Goal: Task Accomplishment & Management: Complete application form

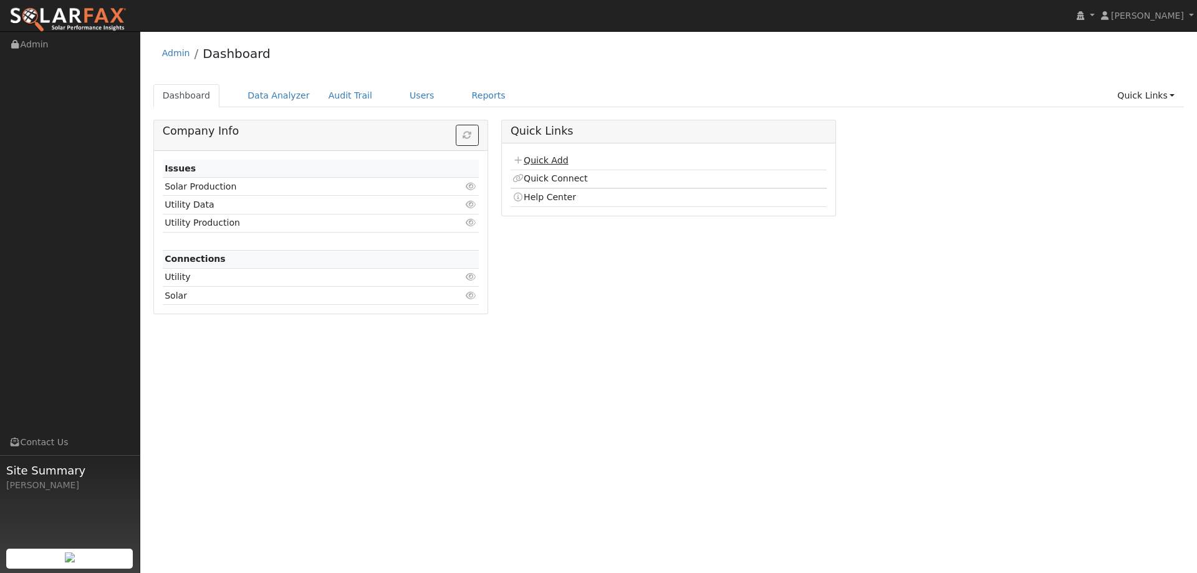
click at [542, 156] on link "Quick Add" at bounding box center [539, 160] width 55 height 10
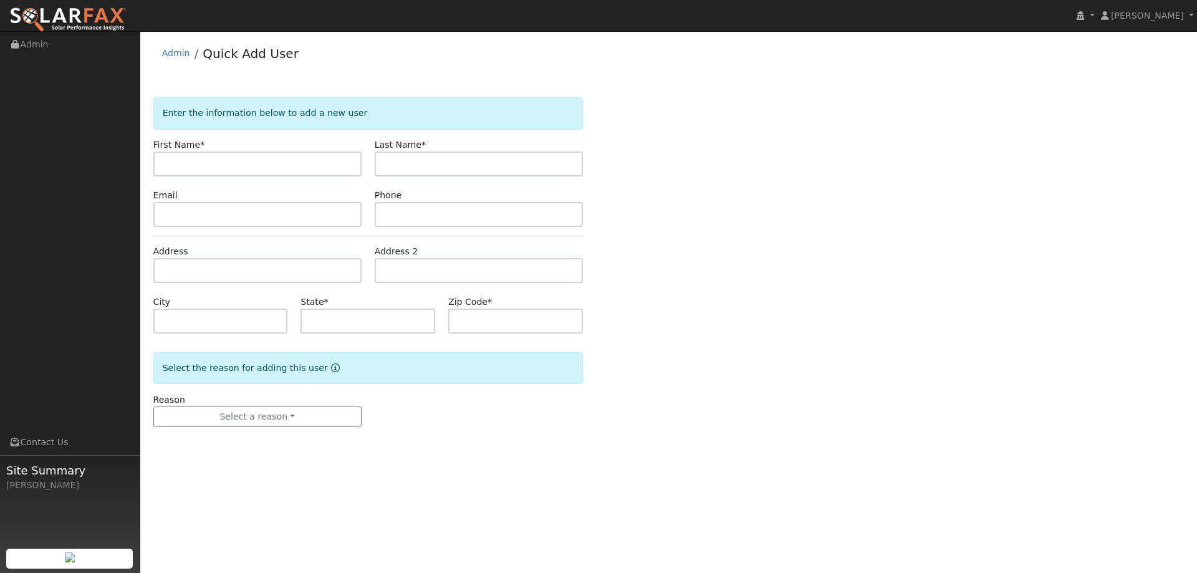
click at [295, 161] on input "text" at bounding box center [257, 163] width 208 height 25
type input "[PERSON_NAME]"
click at [425, 161] on input "text" at bounding box center [479, 163] width 208 height 25
type input "Lais"
click at [287, 215] on input "text" at bounding box center [257, 214] width 208 height 25
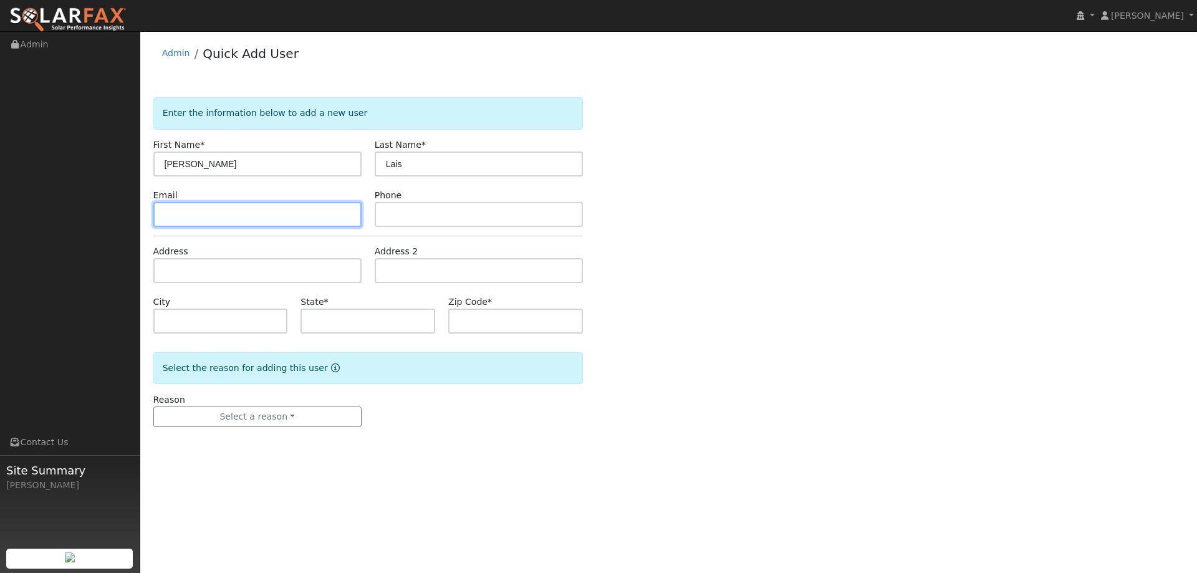
paste input "[EMAIL_ADDRESS][DOMAIN_NAME]"
type input "[EMAIL_ADDRESS][DOMAIN_NAME]"
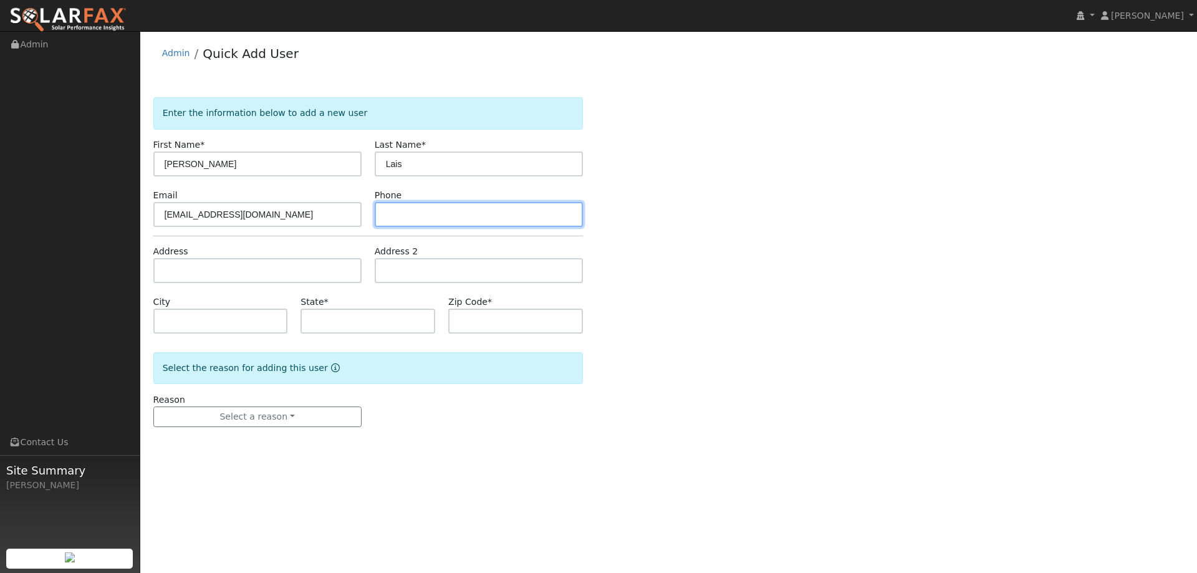
click at [562, 218] on input "text" at bounding box center [479, 214] width 208 height 25
paste input "Mobile [PHONE_NUMBER]"
click at [416, 210] on input "Mobile [PHONE_NUMBER]" at bounding box center [479, 214] width 208 height 25
type input "[PHONE_NUMBER]"
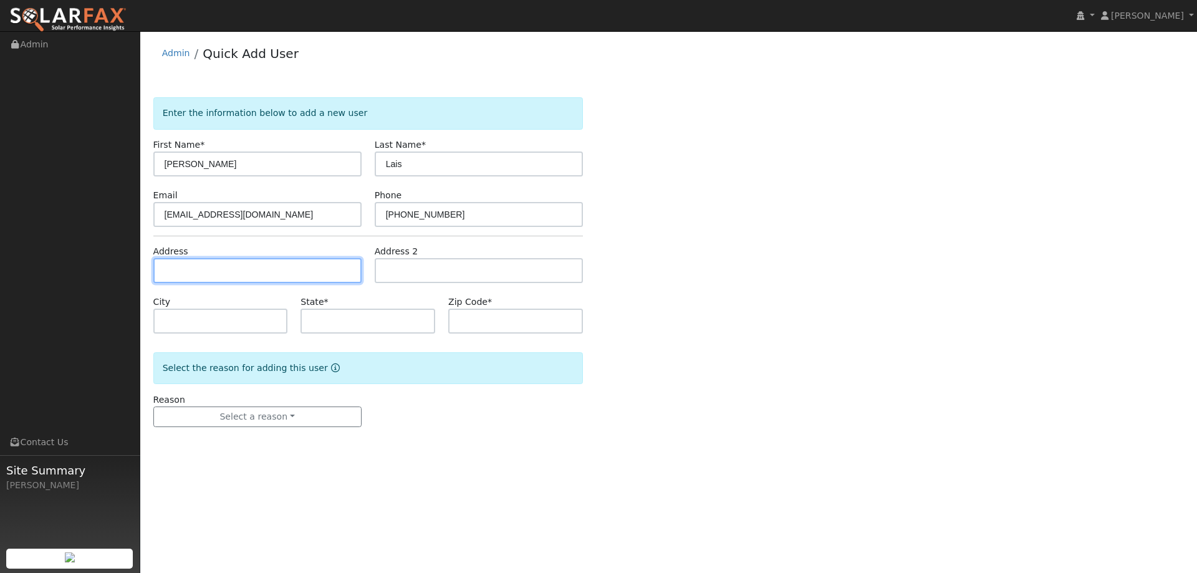
drag, startPoint x: 259, startPoint y: 262, endPoint x: 471, endPoint y: 299, distance: 215.1
click at [258, 262] on input "text" at bounding box center [257, 270] width 208 height 25
click at [233, 270] on input "text" at bounding box center [257, 270] width 208 height 25
paste input "[STREET_ADDRESS]"
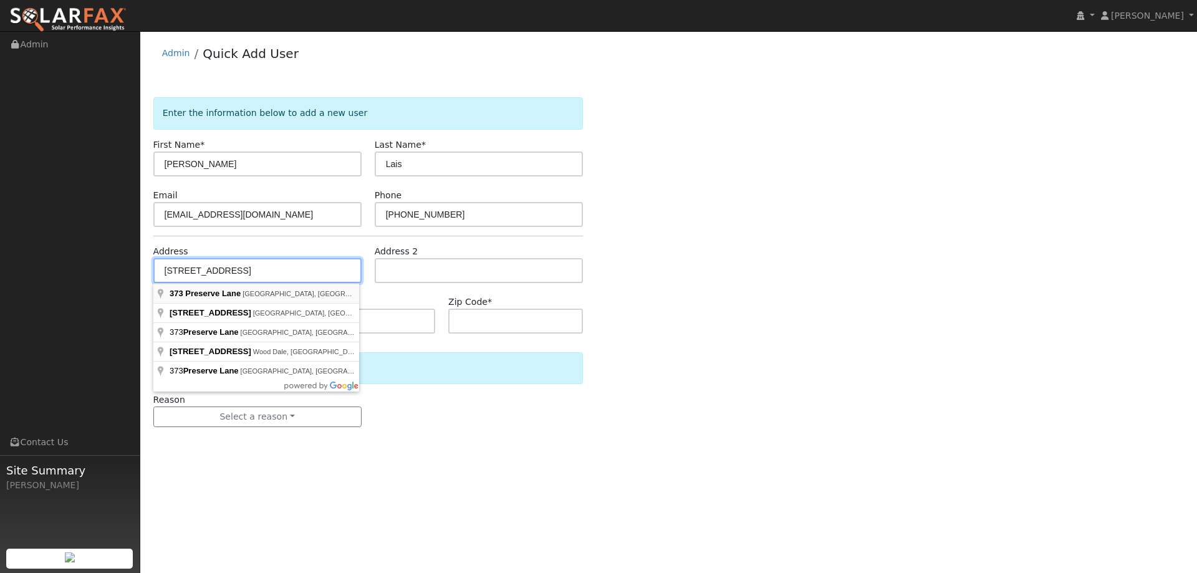
type input "[STREET_ADDRESS]"
type input "[GEOGRAPHIC_DATA]"
type input "CA"
type input "95688"
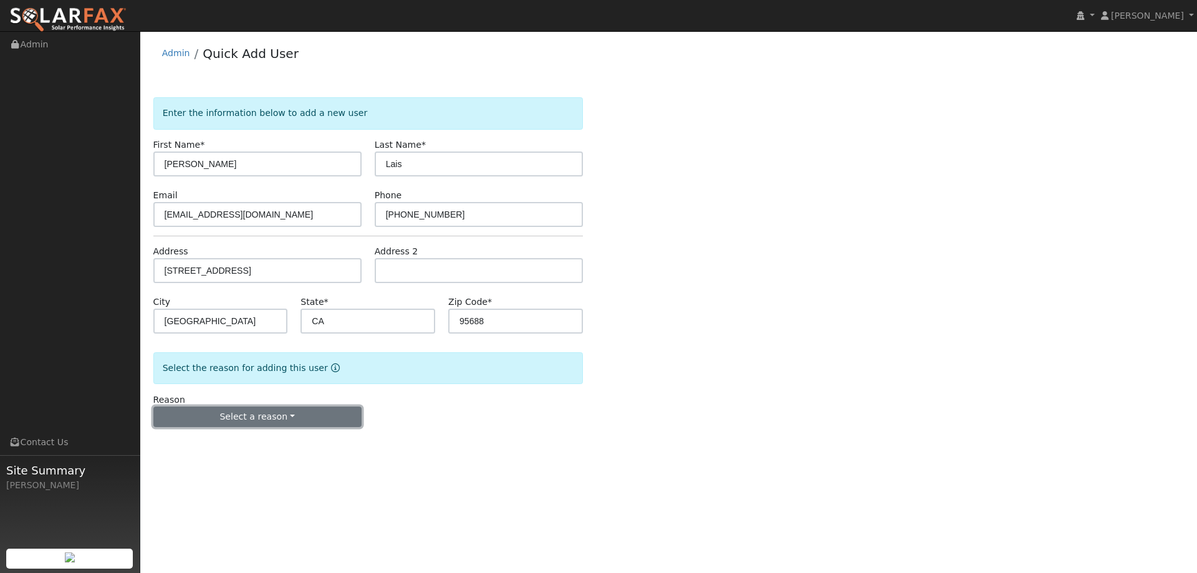
click at [234, 421] on button "Select a reason" at bounding box center [257, 416] width 208 height 21
click at [245, 439] on link "New lead" at bounding box center [223, 442] width 138 height 17
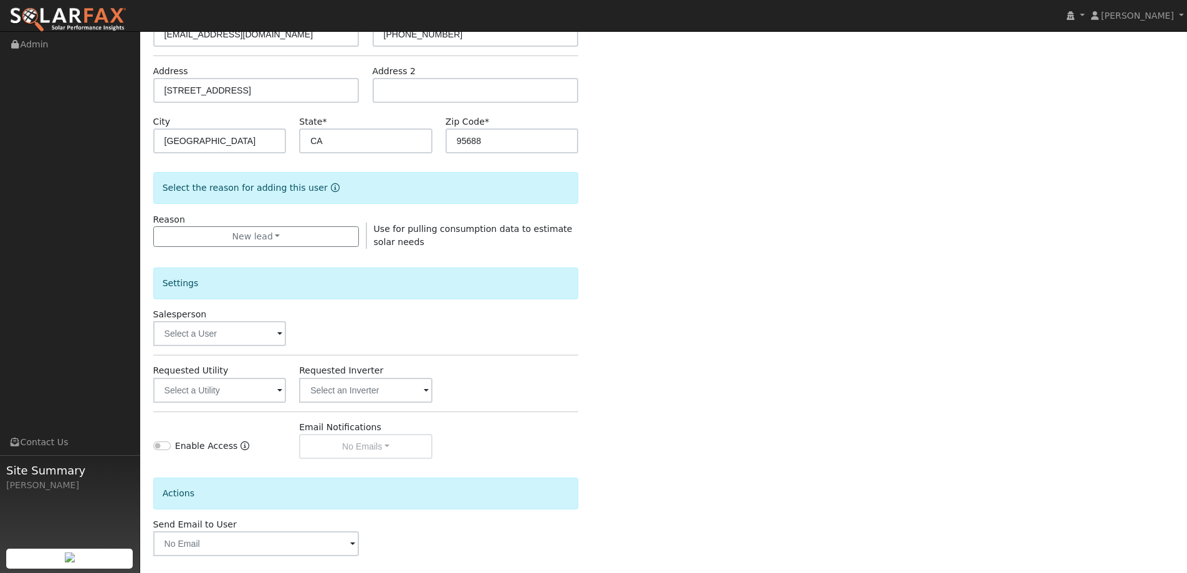
scroll to position [187, 0]
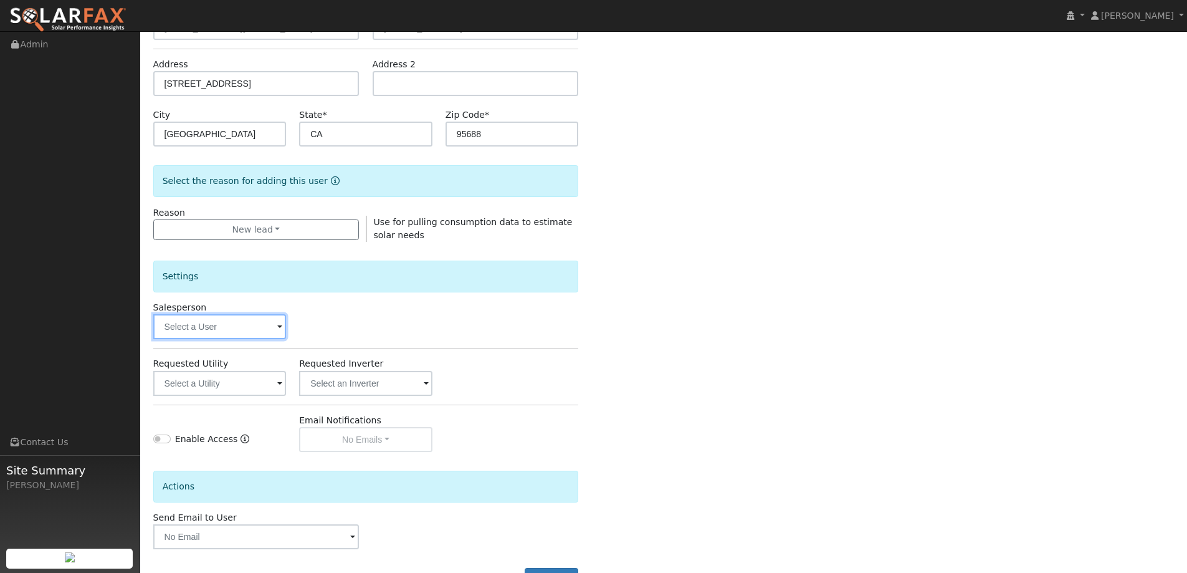
click at [255, 334] on input "text" at bounding box center [219, 326] width 133 height 25
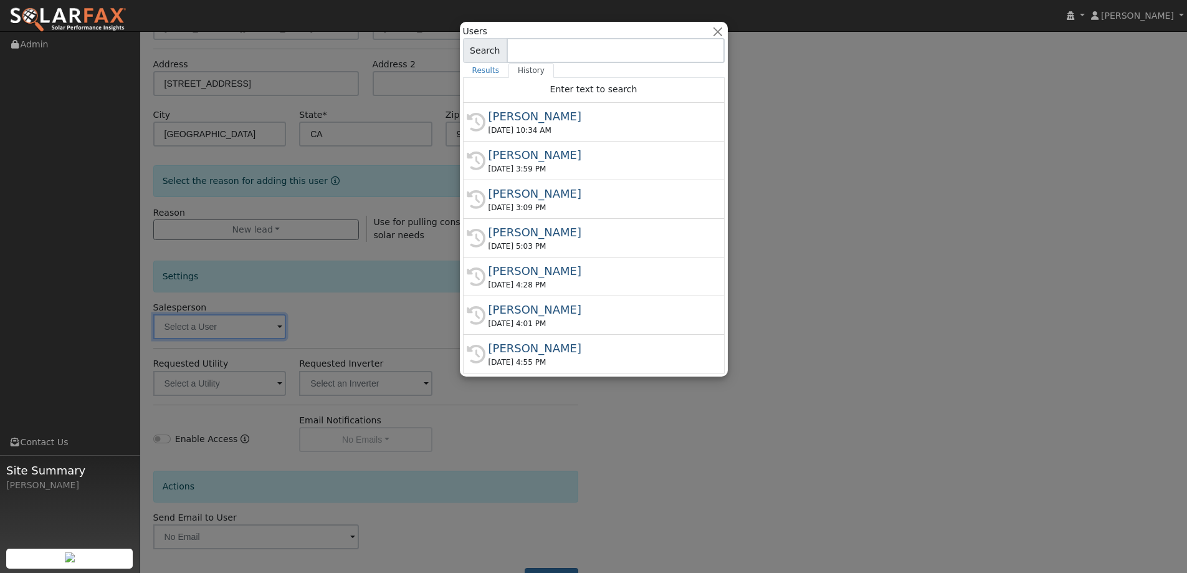
click at [254, 328] on div at bounding box center [593, 286] width 1187 height 573
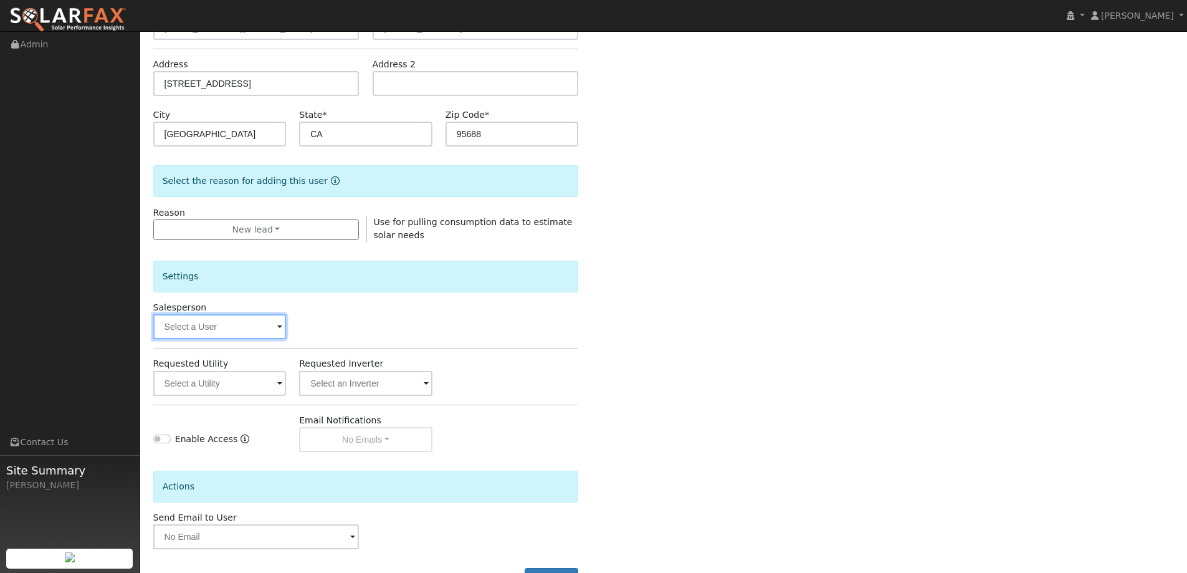
click at [254, 328] on input "text" at bounding box center [219, 326] width 133 height 25
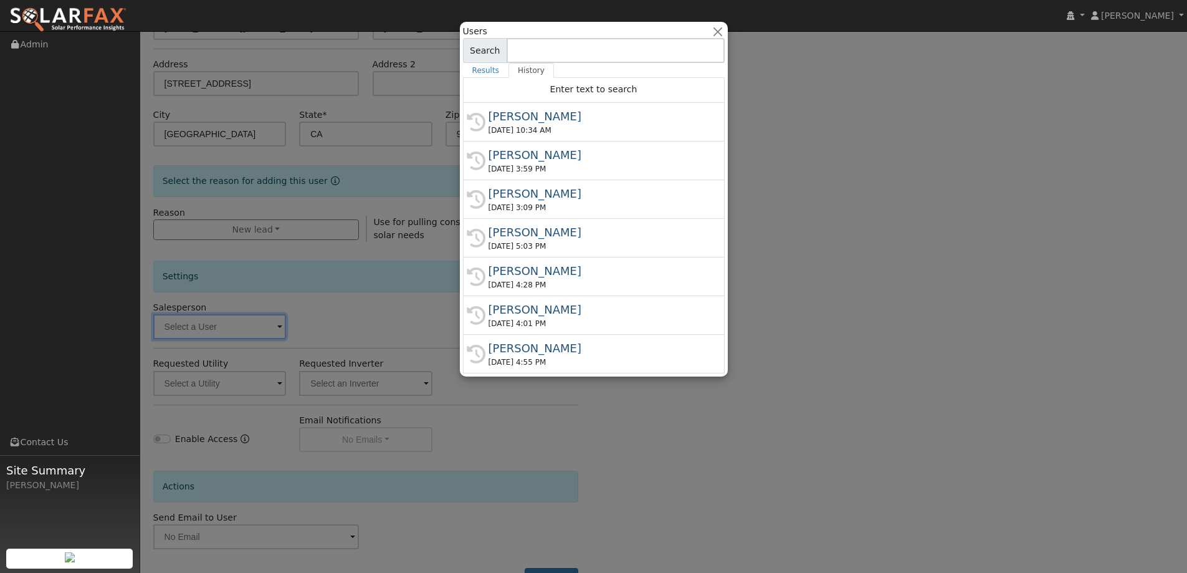
click at [584, 57] on input at bounding box center [616, 50] width 218 height 25
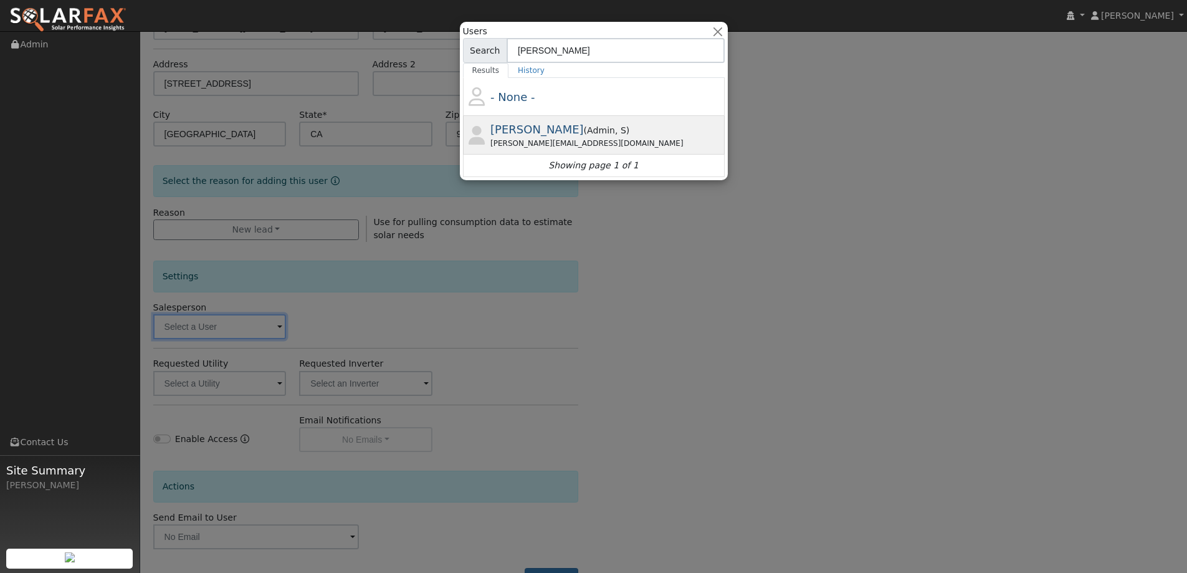
type input "[PERSON_NAME]"
click at [520, 128] on span "[PERSON_NAME]" at bounding box center [537, 129] width 93 height 13
type input "[PERSON_NAME]"
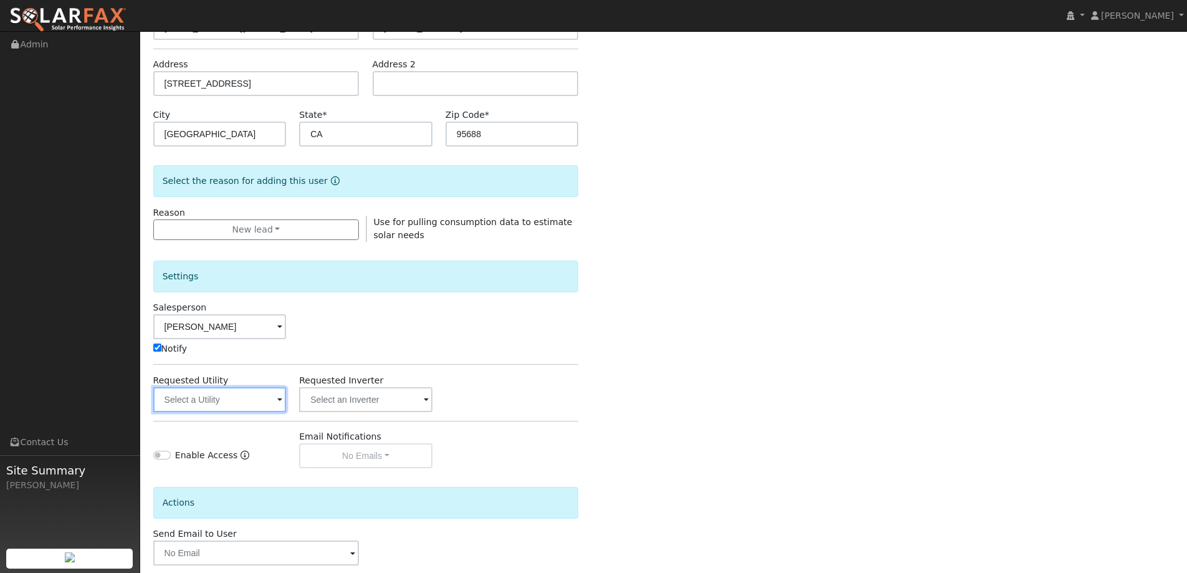
click at [225, 393] on input "text" at bounding box center [219, 399] width 133 height 25
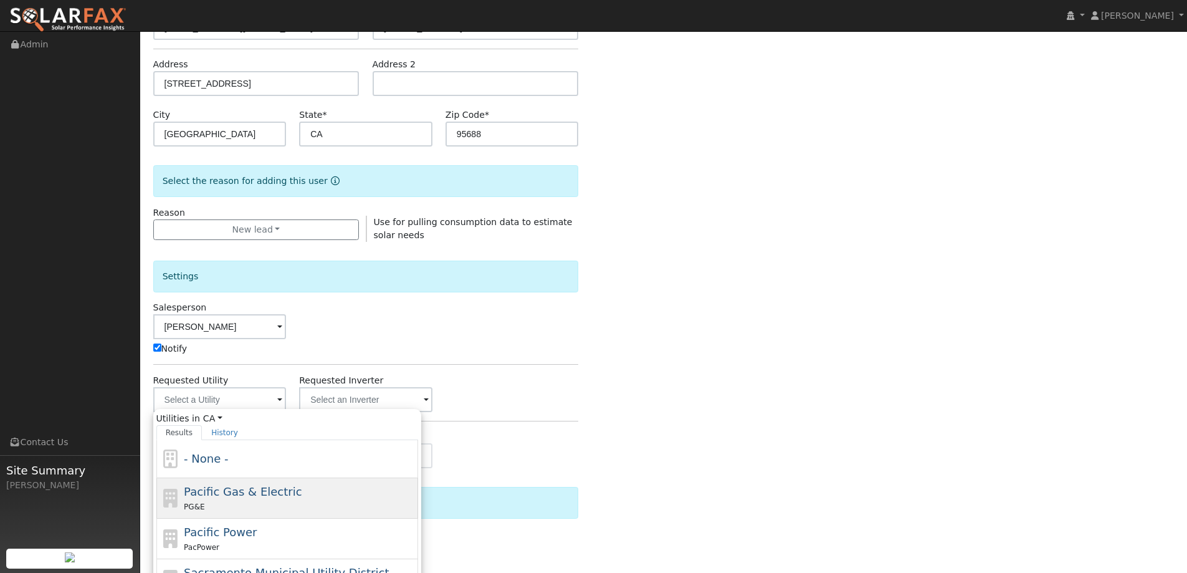
click at [234, 499] on div "Pacific Gas & Electric PG&E" at bounding box center [299, 498] width 231 height 30
type input "Pacific Gas & Electric"
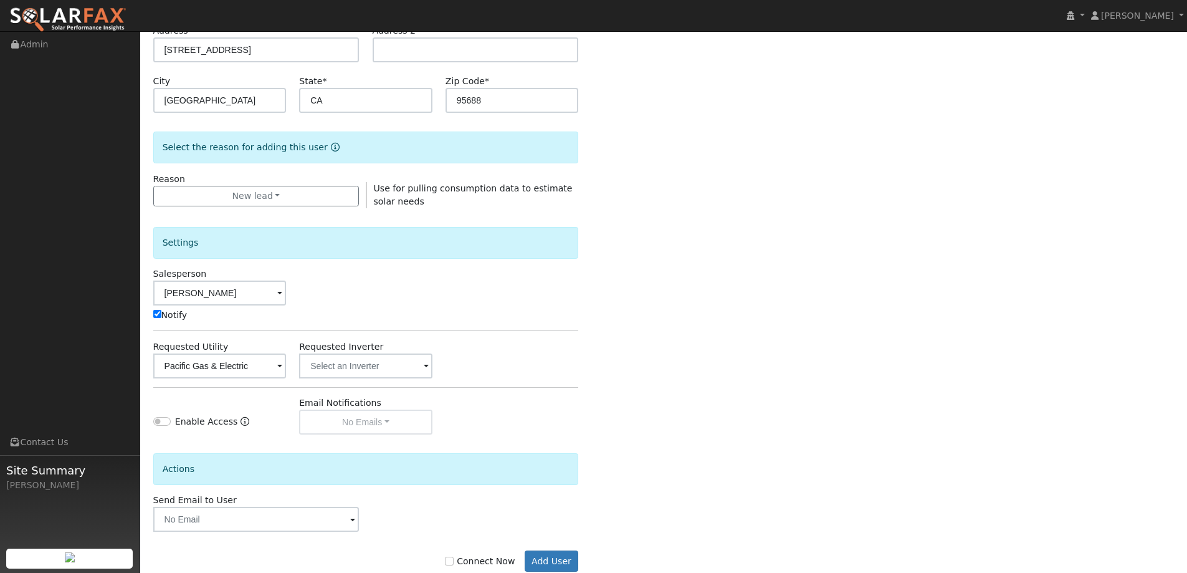
scroll to position [251, 0]
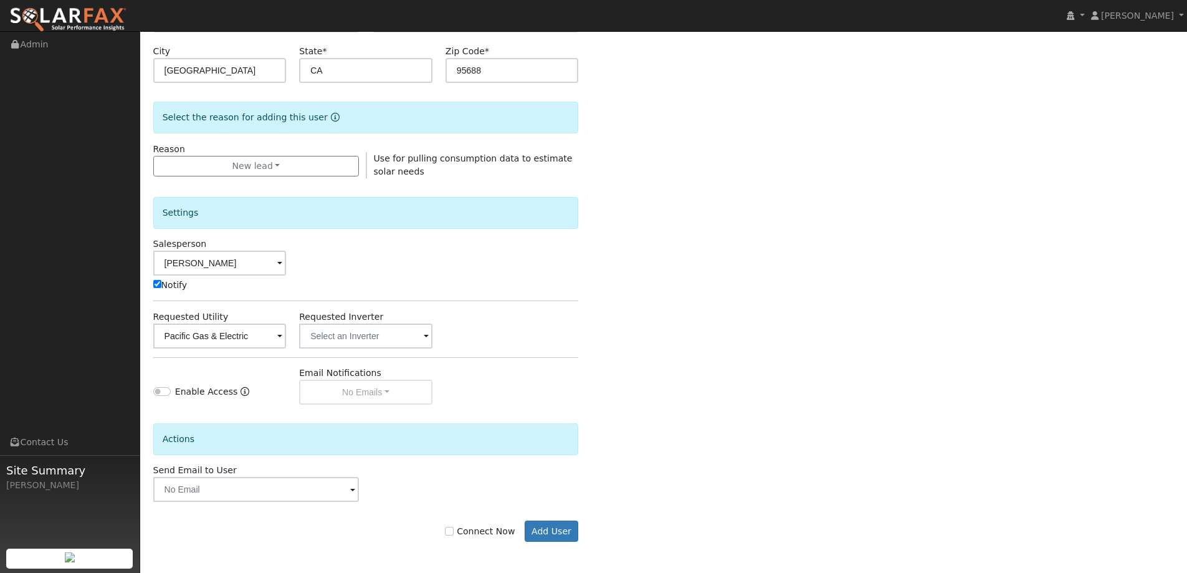
click at [468, 535] on label "Connect Now" at bounding box center [480, 531] width 70 height 13
click at [454, 535] on input "Connect Now" at bounding box center [449, 531] width 9 height 9
checkbox input "true"
click at [533, 533] on button "Add User" at bounding box center [552, 530] width 54 height 21
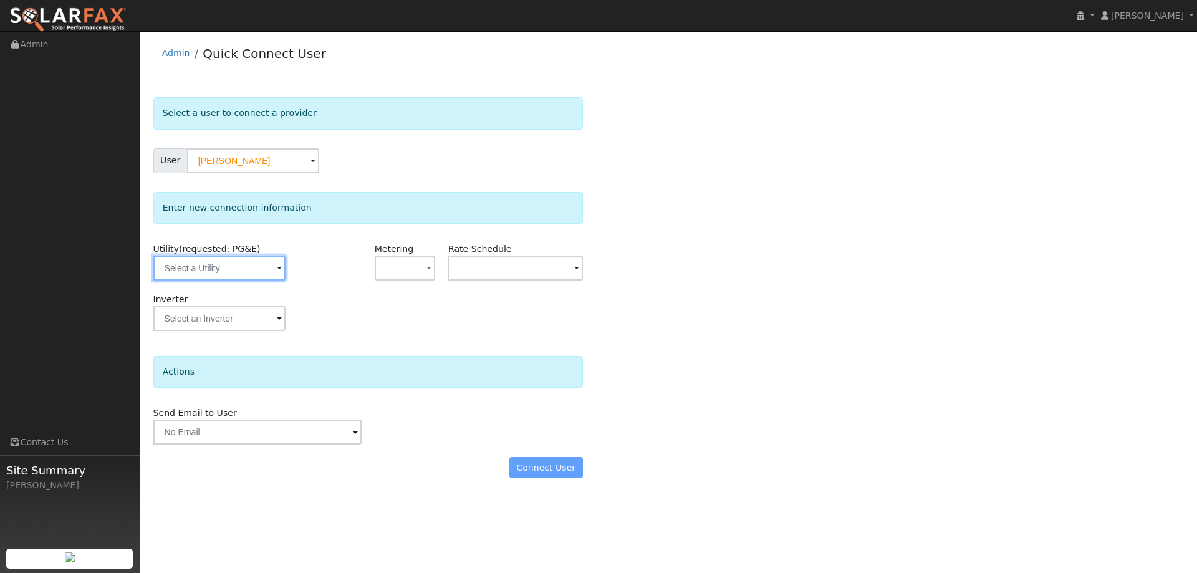
click at [249, 265] on input "text" at bounding box center [219, 268] width 132 height 25
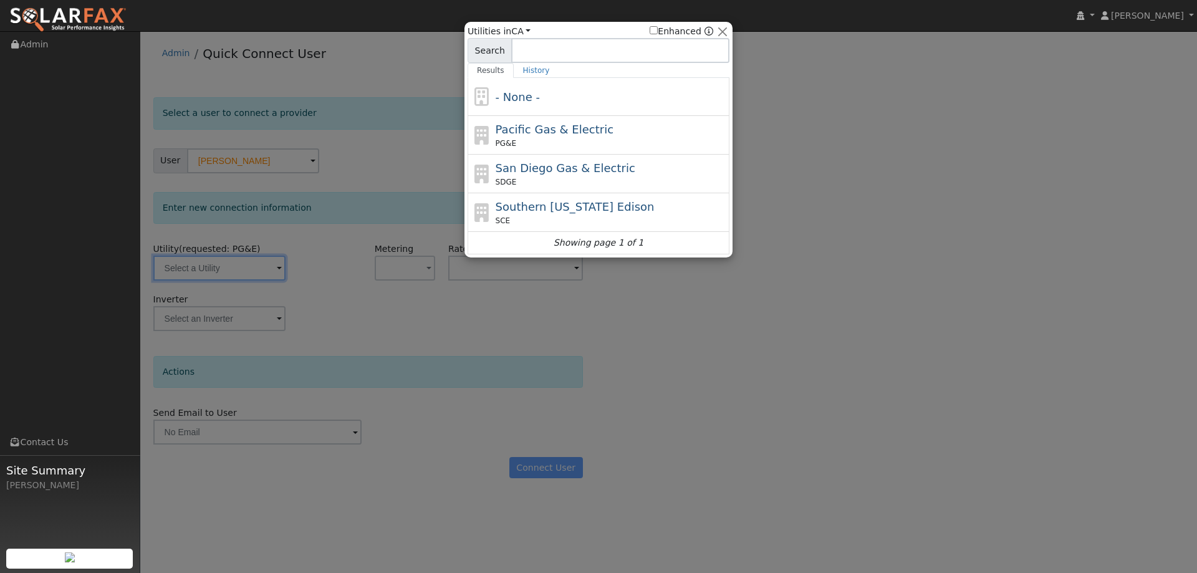
drag, startPoint x: 549, startPoint y: 137, endPoint x: 590, endPoint y: 325, distance: 192.7
click at [549, 139] on div "Pacific Gas & Electric PG&E" at bounding box center [611, 135] width 231 height 28
type input "PG&E"
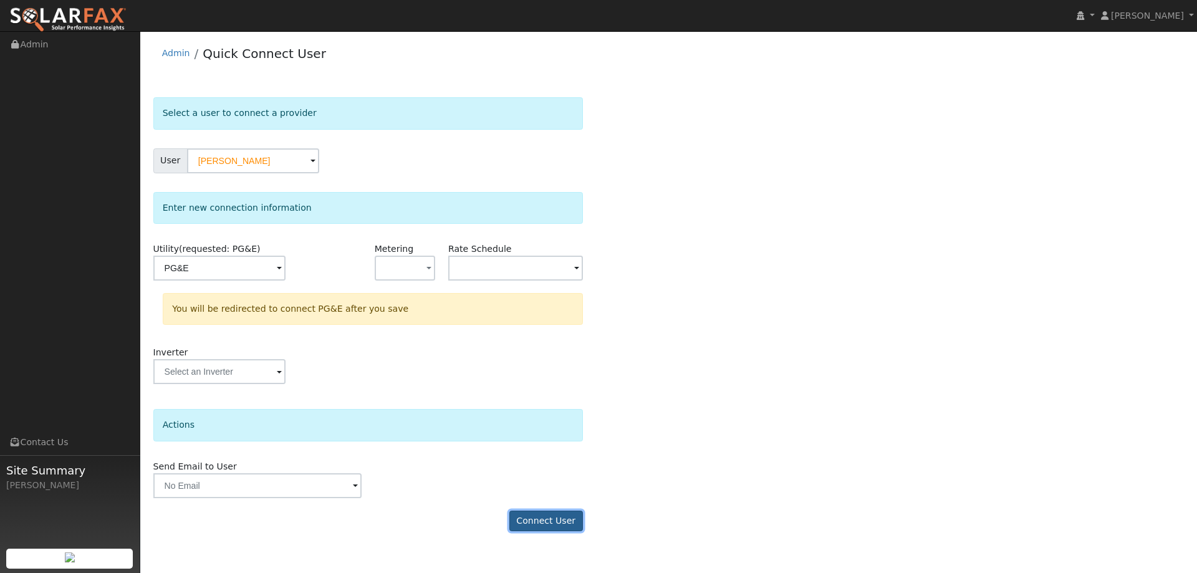
click at [539, 524] on button "Connect User" at bounding box center [546, 521] width 74 height 21
